Goal: Task Accomplishment & Management: Manage account settings

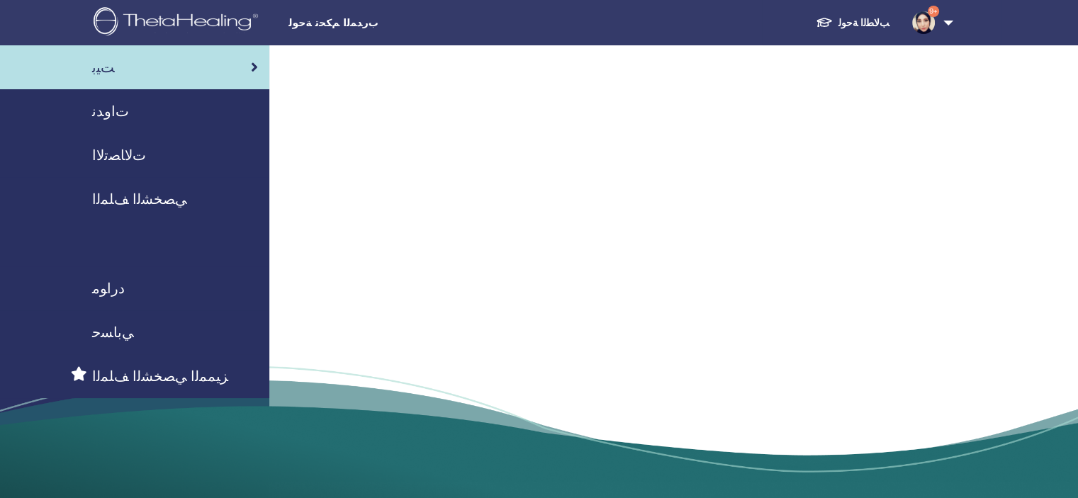
click at [116, 113] on span "ﺕﺍﻭﺪﻧ" at bounding box center [110, 111] width 37 height 21
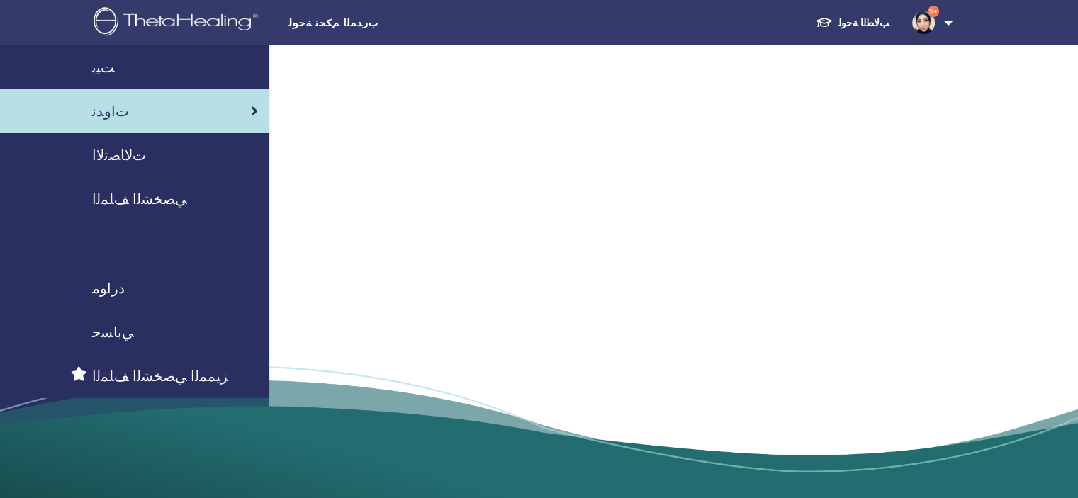
click at [110, 331] on span "ﻲﺑﺎﺴﺣ" at bounding box center [113, 332] width 42 height 21
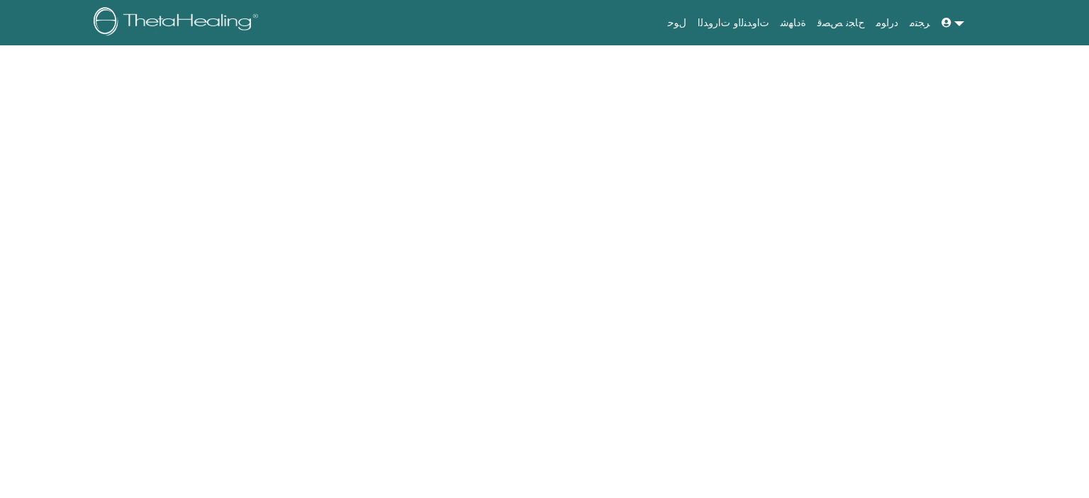
drag, startPoint x: 0, startPoint y: 0, endPoint x: 110, endPoint y: 331, distance: 348.9
click at [110, 331] on body "ﻝﻮﺣ ﺕﺍﻭﺪﻨﻟﺍﻭ ﺕﺍﺭﻭﺪﻟﺍ ﺓﺩﺎﻬﺷ" at bounding box center [544, 249] width 1089 height 498
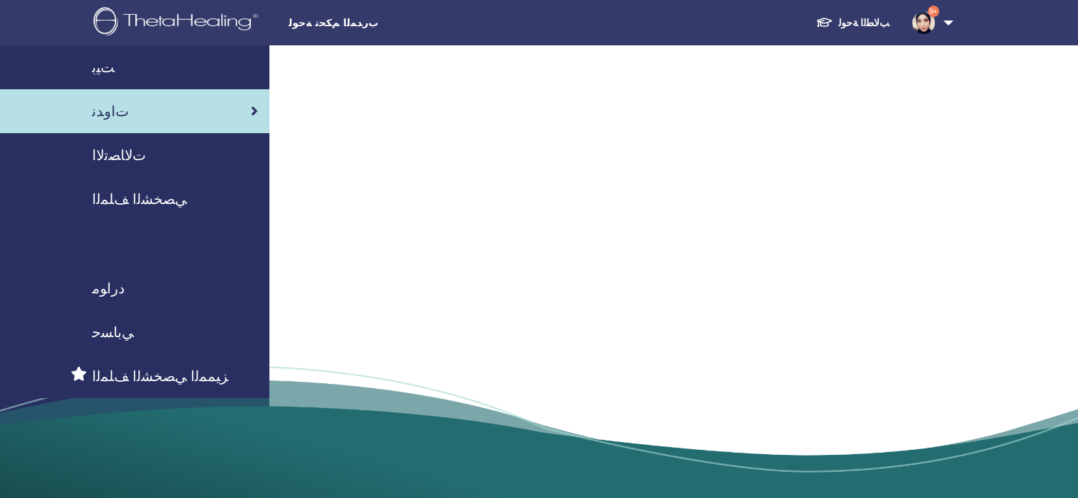
click at [139, 371] on span "ﺰﻴﻤﻤﻟﺍ ﻲﺼﺨﺸﻟﺍ ﻒﻠﻤﻟﺍ" at bounding box center [160, 376] width 136 height 21
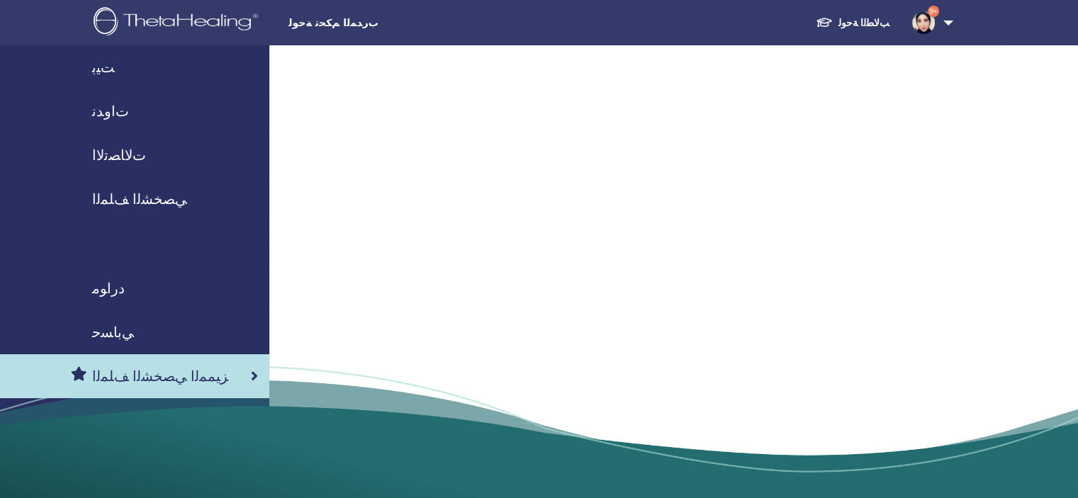
click at [139, 371] on span "ﺰﻴﻤﻤﻟﺍ ﻲﺼﺨﺸﻟﺍ ﻒﻠﻤﻟﺍ" at bounding box center [160, 376] width 136 height 21
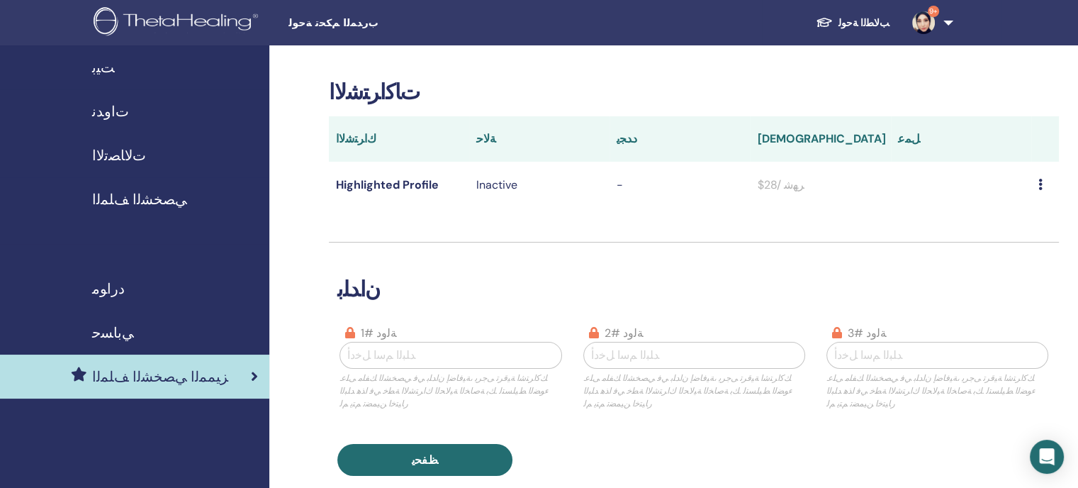
click at [108, 110] on span "ﺕﺍﻭﺪﻧ" at bounding box center [110, 111] width 37 height 21
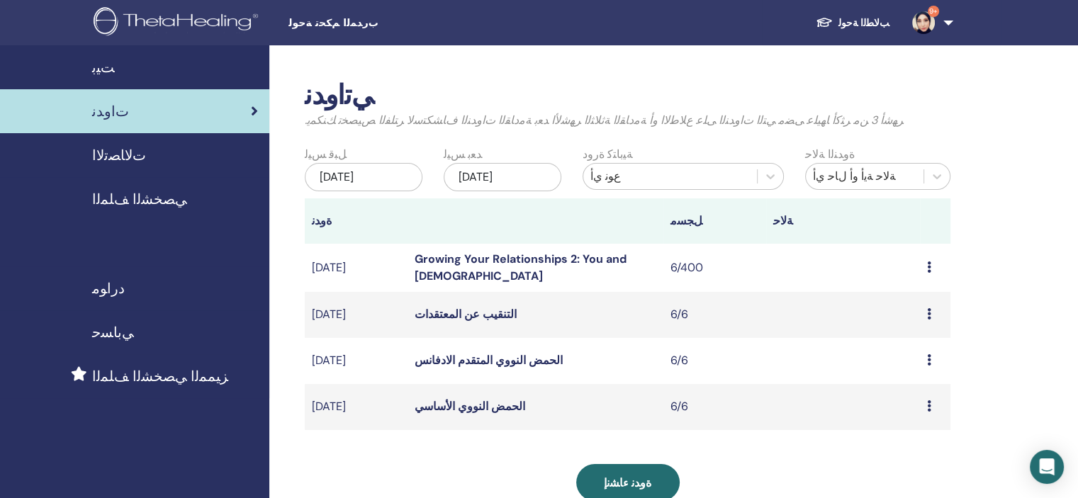
click at [927, 407] on icon at bounding box center [929, 406] width 4 height 11
click at [902, 442] on link "يحرر" at bounding box center [902, 440] width 22 height 15
click at [684, 314] on td "6/6" at bounding box center [715, 315] width 103 height 46
click at [928, 316] on icon at bounding box center [929, 313] width 4 height 11
click at [906, 368] on link "ﻦﻳﺮﺿﺎﺤﻟﺍ" at bounding box center [913, 369] width 45 height 15
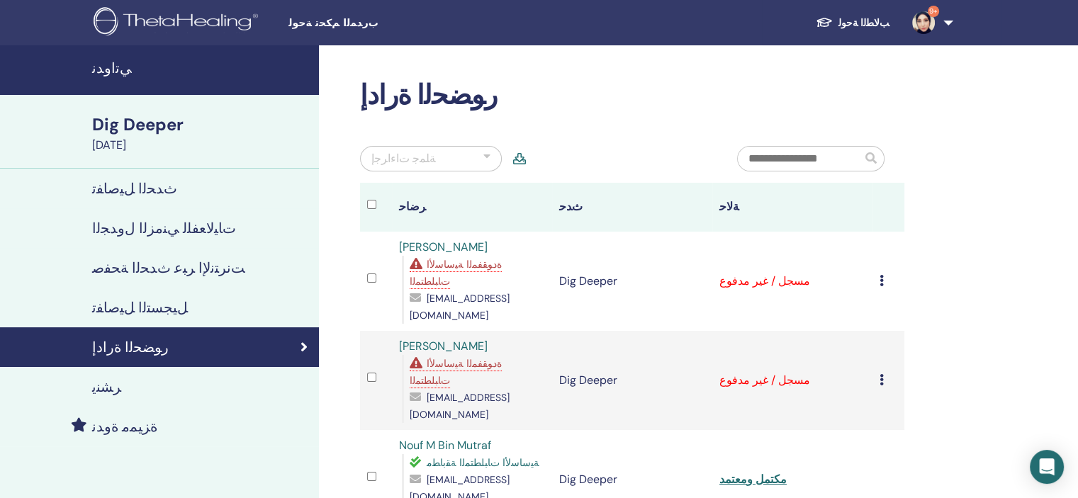
click at [882, 374] on icon at bounding box center [882, 379] width 4 height 11
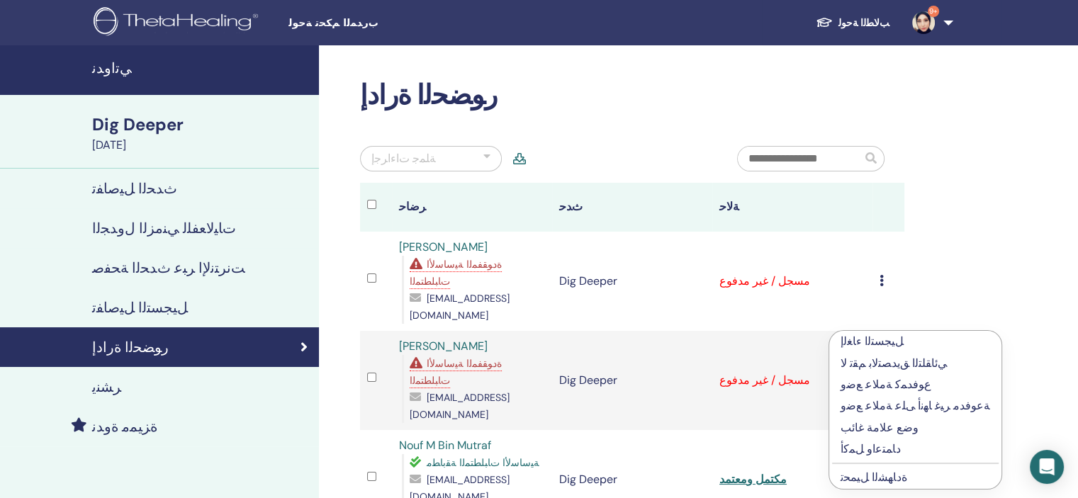
click at [856, 450] on p "ﺩﺎﻤﺘﻋﺍﻭ ﻞﻤﻛﺃ" at bounding box center [916, 449] width 150 height 17
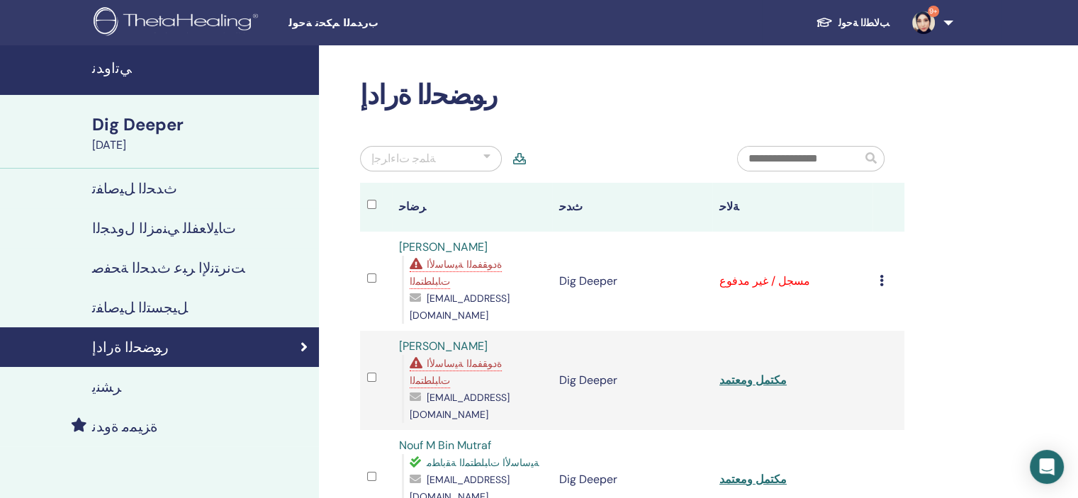
click at [881, 275] on icon at bounding box center [882, 280] width 4 height 11
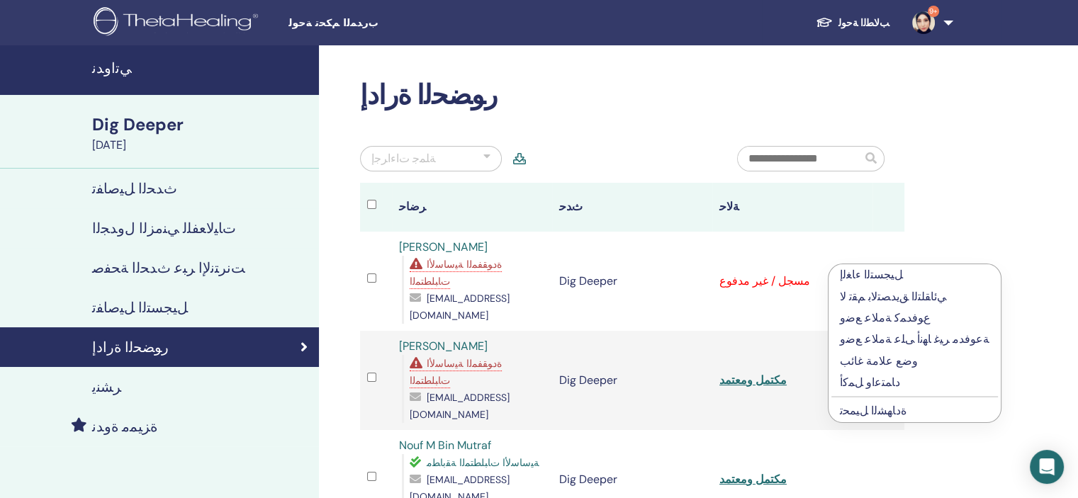
click at [879, 381] on p "ﺩﺎﻤﺘﻋﺍﻭ ﻞﻤﻛﺃ" at bounding box center [915, 382] width 150 height 17
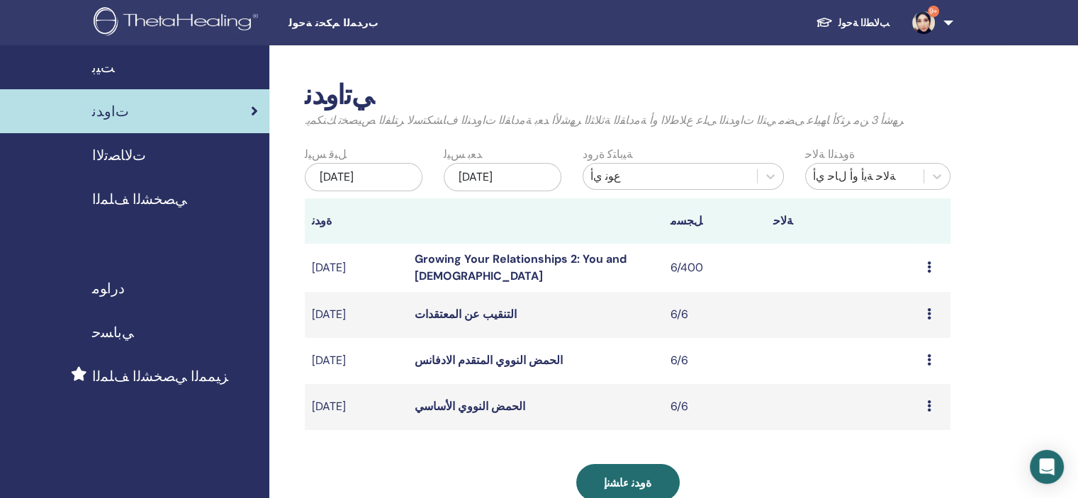
click at [930, 405] on icon at bounding box center [929, 406] width 4 height 11
click at [906, 457] on link "ﻦﻳﺮﺿﺎﺤﻟﺍ" at bounding box center [915, 459] width 45 height 15
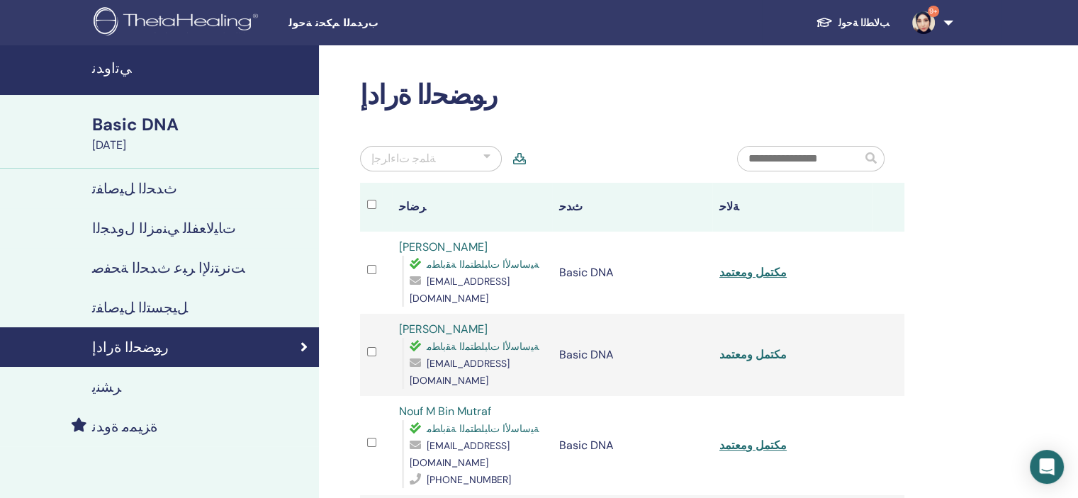
click at [733, 347] on link "مكتمل ومعتمد" at bounding box center [753, 354] width 67 height 15
click at [734, 265] on link "مكتمل ومعتمد" at bounding box center [753, 272] width 67 height 15
click at [520, 156] on icon at bounding box center [519, 158] width 13 height 11
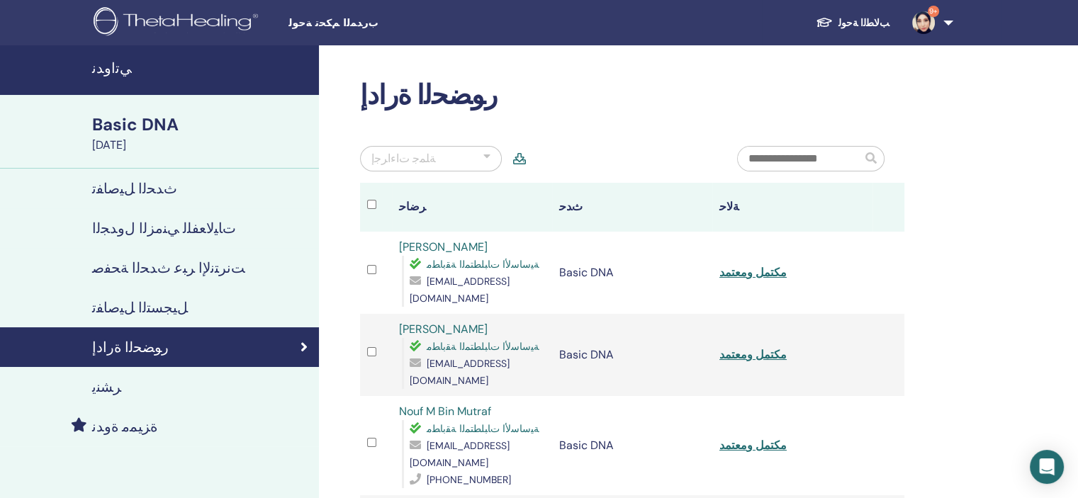
click at [513, 153] on icon at bounding box center [519, 158] width 13 height 11
click at [749, 266] on link "مكتمل ومعتمد" at bounding box center [753, 272] width 67 height 15
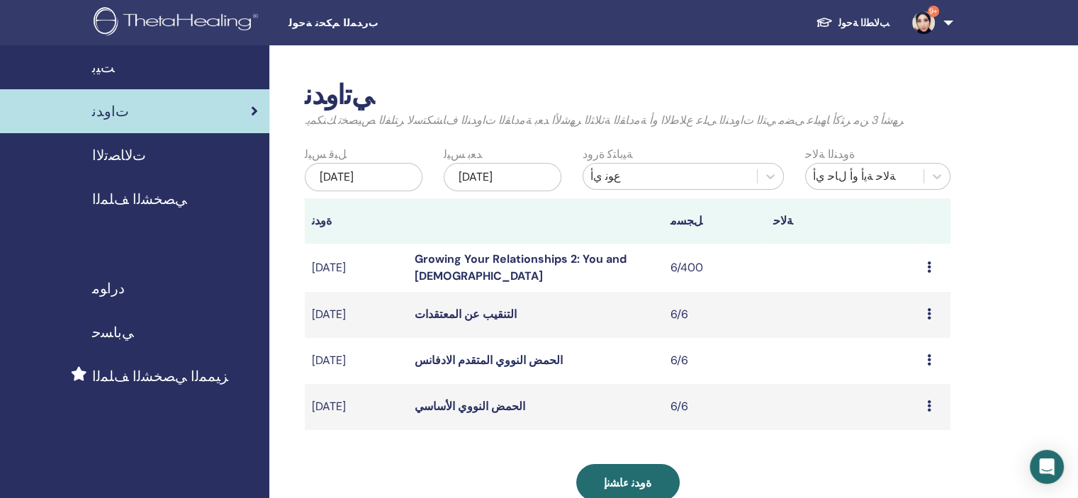
click at [927, 357] on icon at bounding box center [929, 360] width 4 height 11
click at [905, 411] on link "ﻦﻳﺮﺿﺎﺤﻟﺍ" at bounding box center [912, 411] width 45 height 15
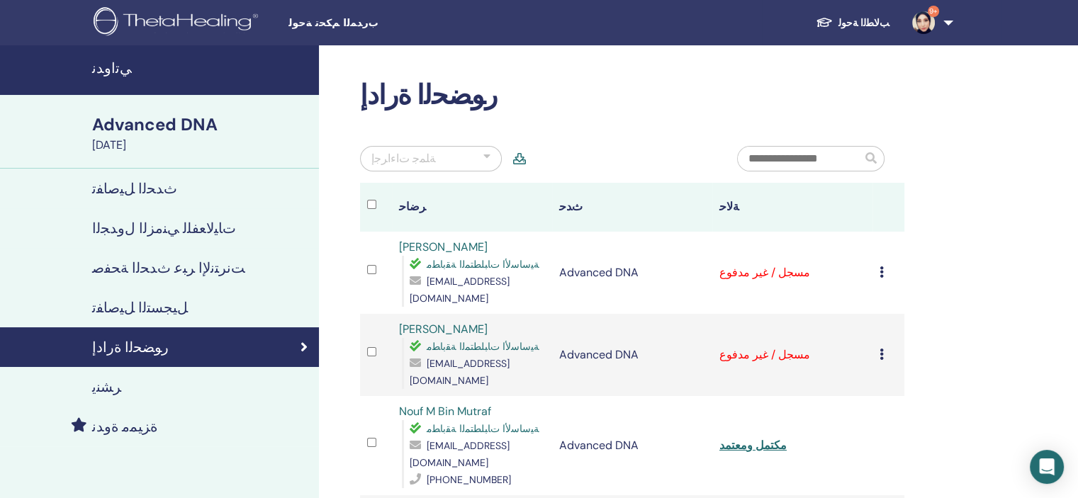
click at [773, 331] on td "مسجل / غير مدفوع" at bounding box center [793, 355] width 160 height 82
click at [876, 325] on td "ﻞﻴﺠﺴﺘﻟﺍ ءﺎﻐﻟﺇ ﻲﺋﺎﻘﻠﺘﻟﺍ ﻖﻳﺪﺼﺘﻟﺎﺑ ﻢﻘﺗ ﻻ﻿ ﻉﻮﻓﺪﻤﻛ ﺔﻣﻼ﻿ﻋ ﻊﺿﻭ ﺔﻋﻮﻓﺪﻣ ﺮﻴﻏ ﺎﻬﻧﺃ ﻰﻠﻋ ﺔﻣﻼ…" at bounding box center [889, 355] width 32 height 82
click at [881, 349] on icon at bounding box center [882, 354] width 4 height 11
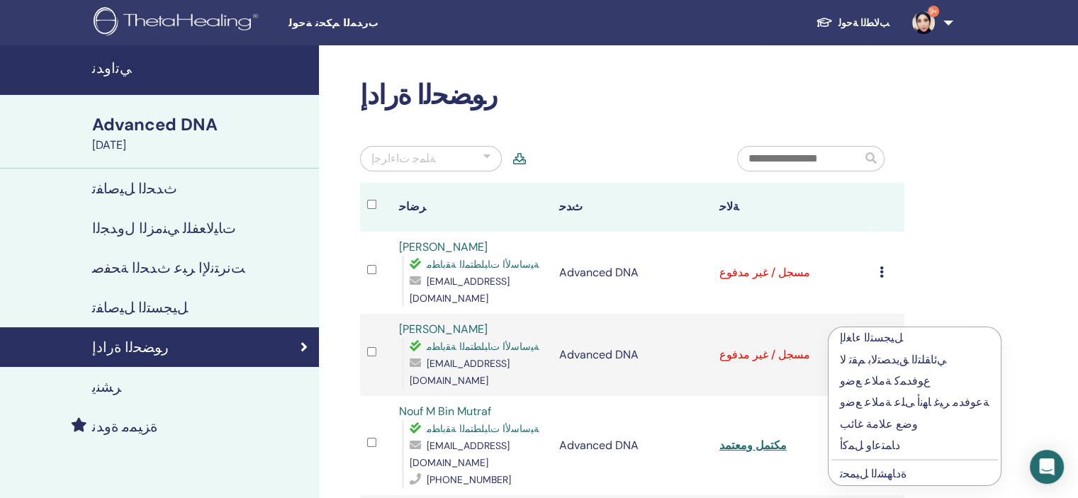
click at [866, 447] on p "ﺩﺎﻤﺘﻋﺍﻭ ﻞﻤﻛﺃ" at bounding box center [915, 445] width 150 height 17
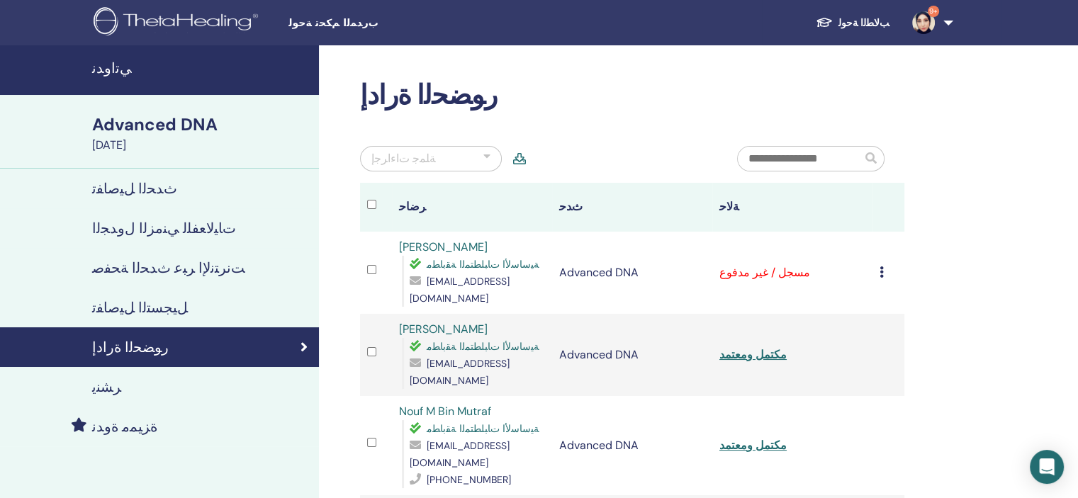
click at [883, 267] on icon at bounding box center [882, 272] width 4 height 11
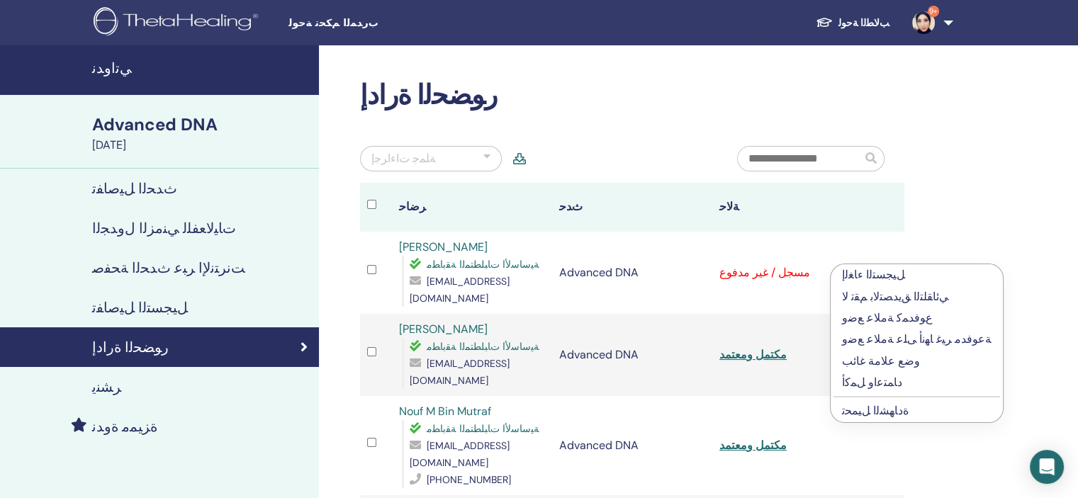
click at [862, 381] on p "ﺩﺎﻤﺘﻋﺍﻭ ﻞﻤﻛﺃ" at bounding box center [917, 382] width 150 height 17
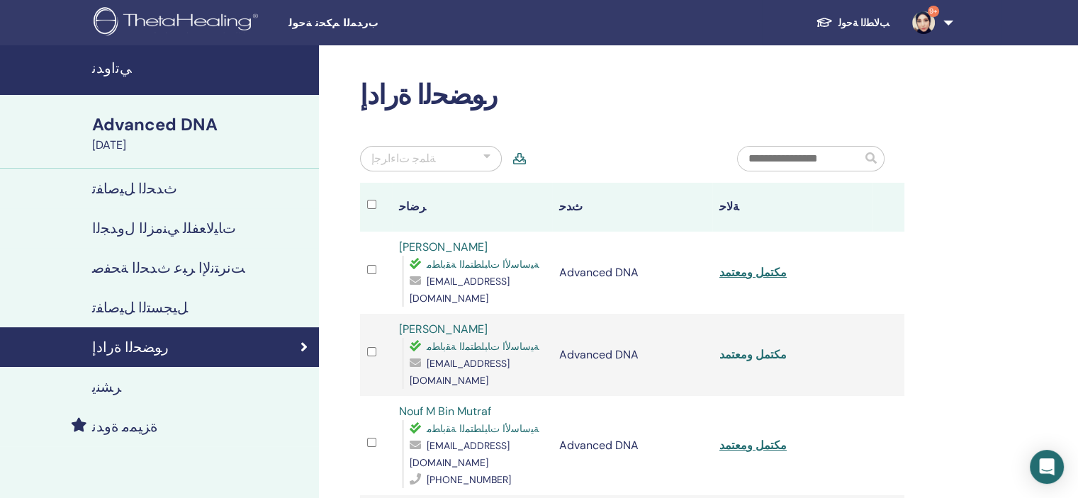
click at [737, 347] on link "مكتمل ومعتمد" at bounding box center [753, 354] width 67 height 15
click at [748, 265] on link "مكتمل ومعتمد" at bounding box center [753, 272] width 67 height 15
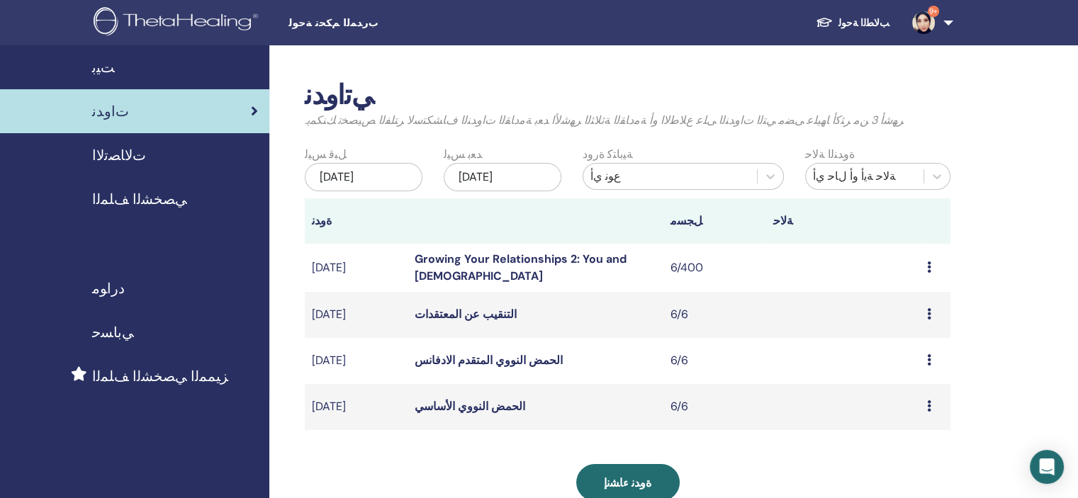
click at [925, 311] on td "معاينة يحرر ﻦﻳﺮﺿﺎﺤﻟﺍ ﻲﻐﻠﻳ" at bounding box center [935, 315] width 30 height 46
click at [928, 311] on icon at bounding box center [929, 313] width 4 height 11
click at [907, 364] on link "ﻦﻳﺮﺿﺎﺤﻟﺍ" at bounding box center [913, 365] width 45 height 15
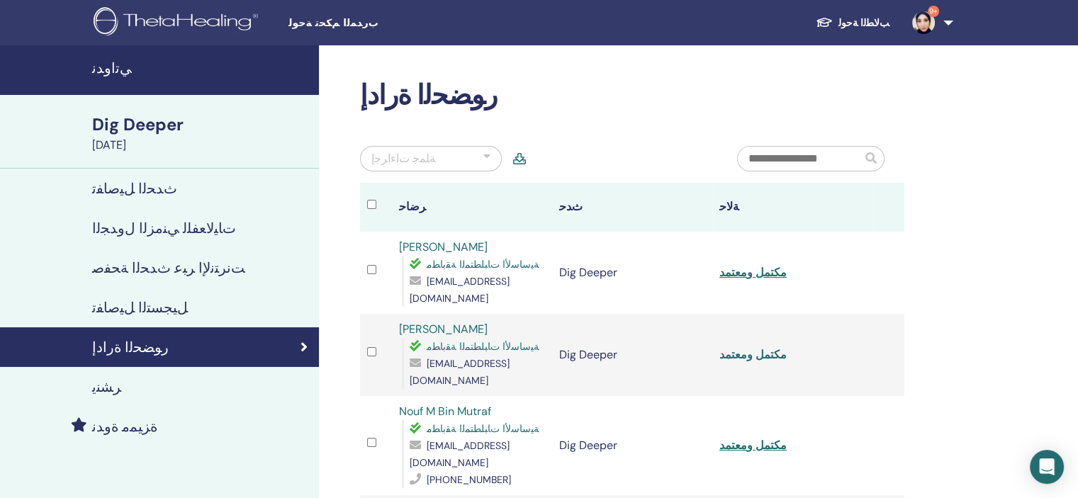
click at [747, 347] on link "مكتمل ومعتمد" at bounding box center [753, 354] width 67 height 15
click at [741, 266] on link "مكتمل ومعتمد" at bounding box center [753, 272] width 67 height 15
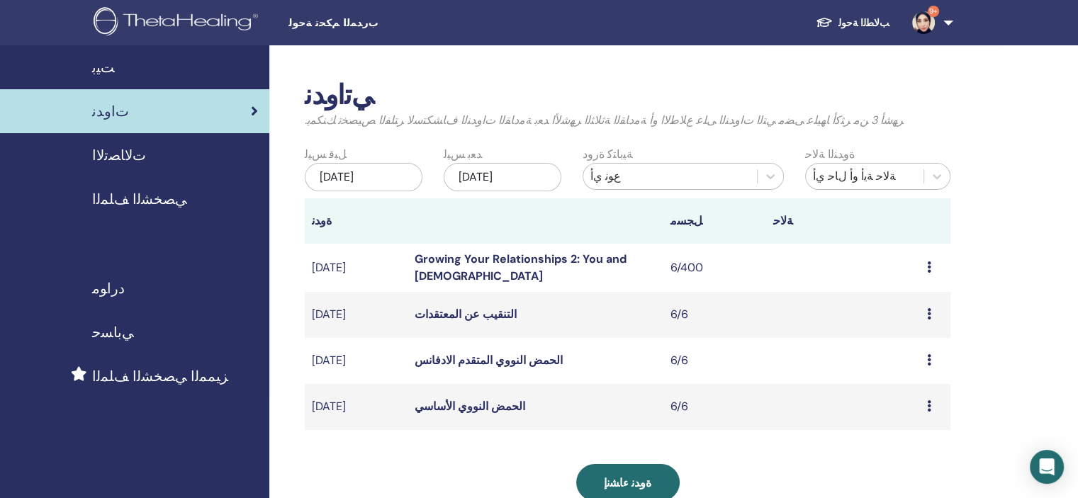
click at [927, 262] on icon at bounding box center [929, 267] width 4 height 11
click at [903, 316] on link "ﻦﻳﺮﺿﺎﺤﻟﺍ" at bounding box center [913, 316] width 45 height 15
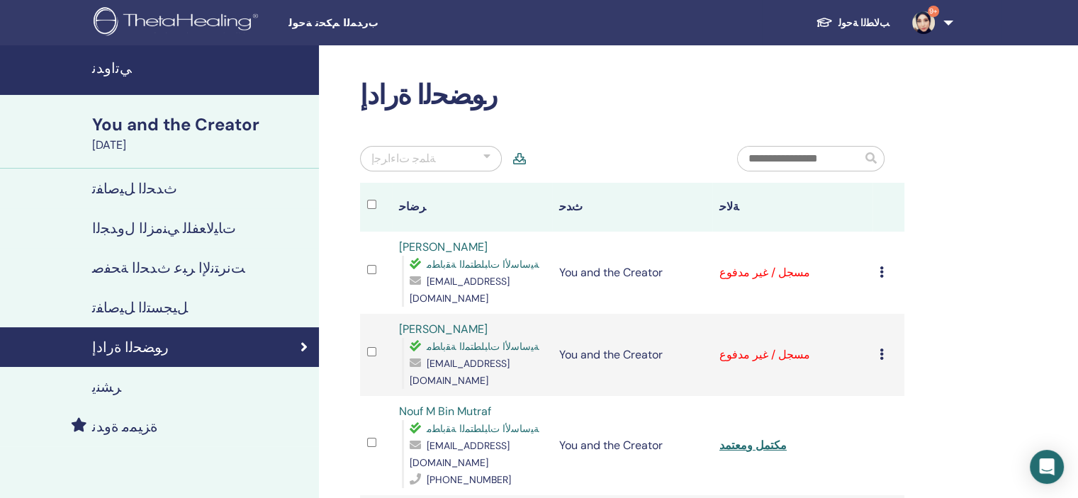
click at [882, 349] on icon at bounding box center [882, 354] width 4 height 11
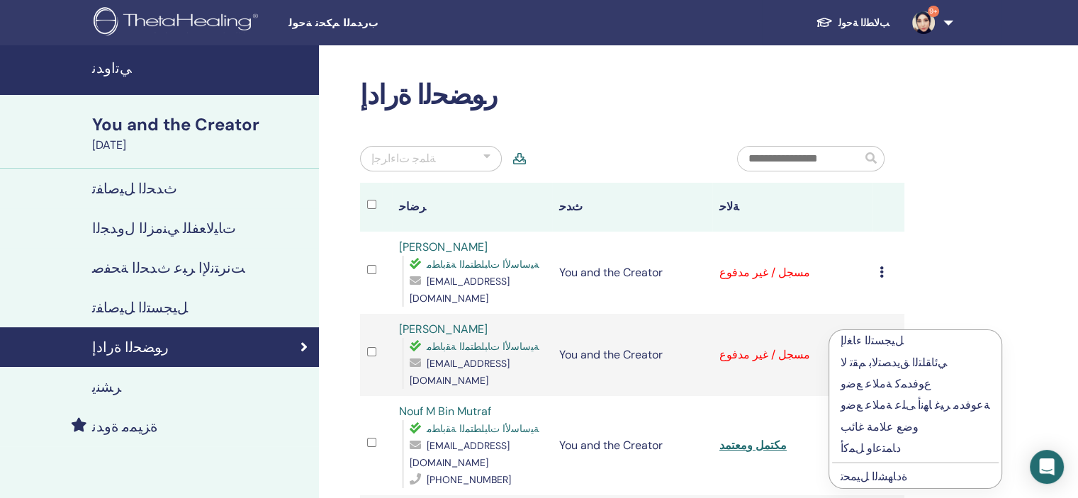
click at [878, 450] on p "ﺩﺎﻤﺘﻋﺍﻭ ﻞﻤﻛﺃ" at bounding box center [916, 448] width 150 height 17
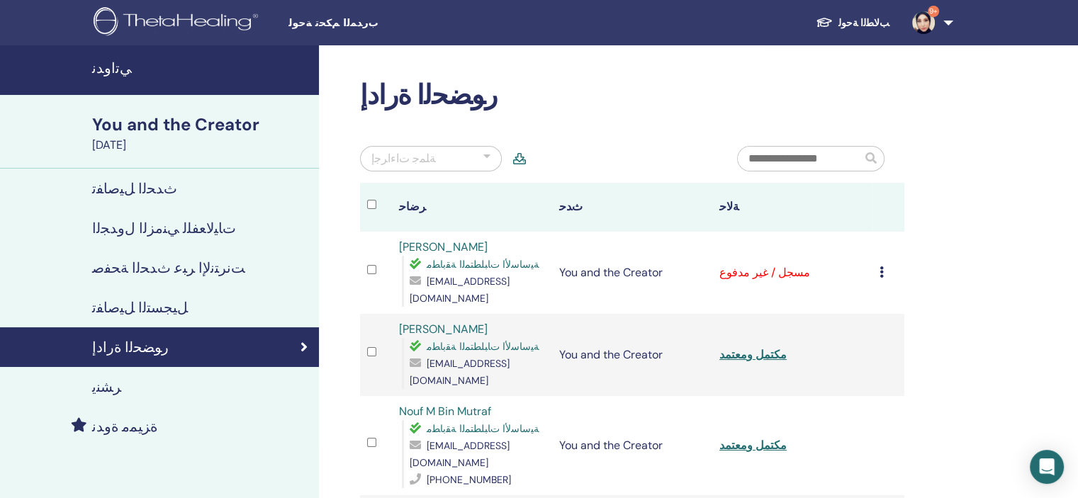
click at [880, 267] on icon at bounding box center [882, 272] width 4 height 11
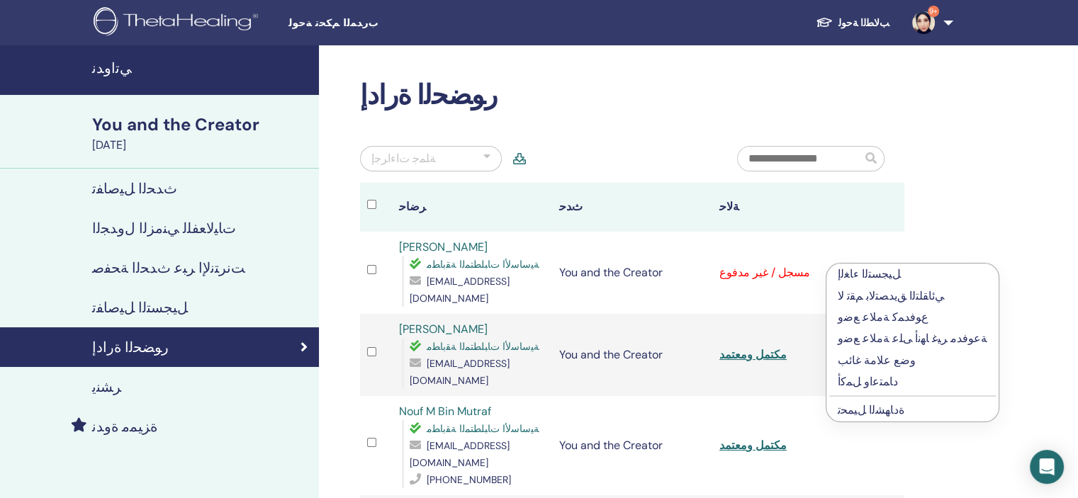
click at [875, 382] on p "ﺩﺎﻤﺘﻋﺍﻭ ﻞﻤﻛﺃ" at bounding box center [913, 382] width 150 height 17
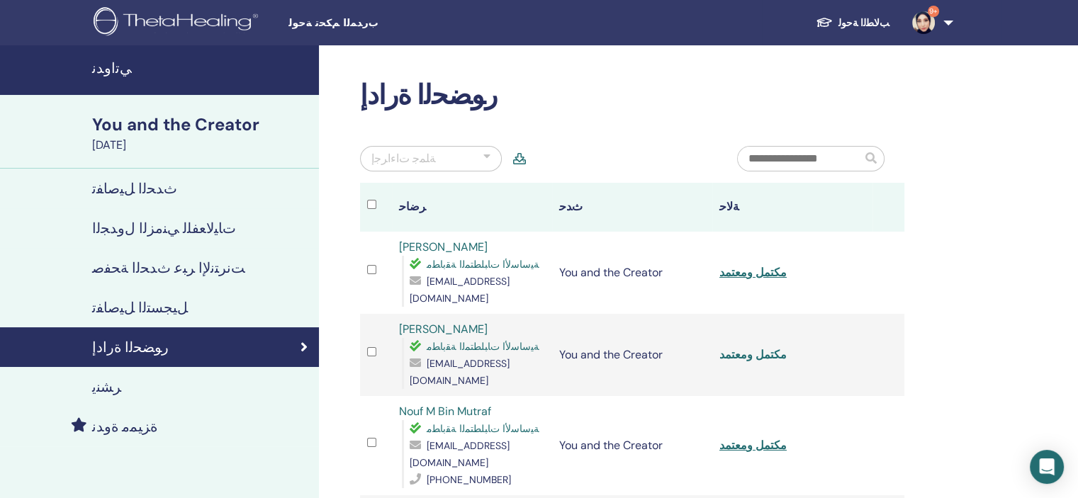
click at [742, 347] on link "مكتمل ومعتمد" at bounding box center [753, 354] width 67 height 15
click at [732, 267] on link "مكتمل ومعتمد" at bounding box center [753, 272] width 67 height 15
